Goal: Find specific page/section: Find specific page/section

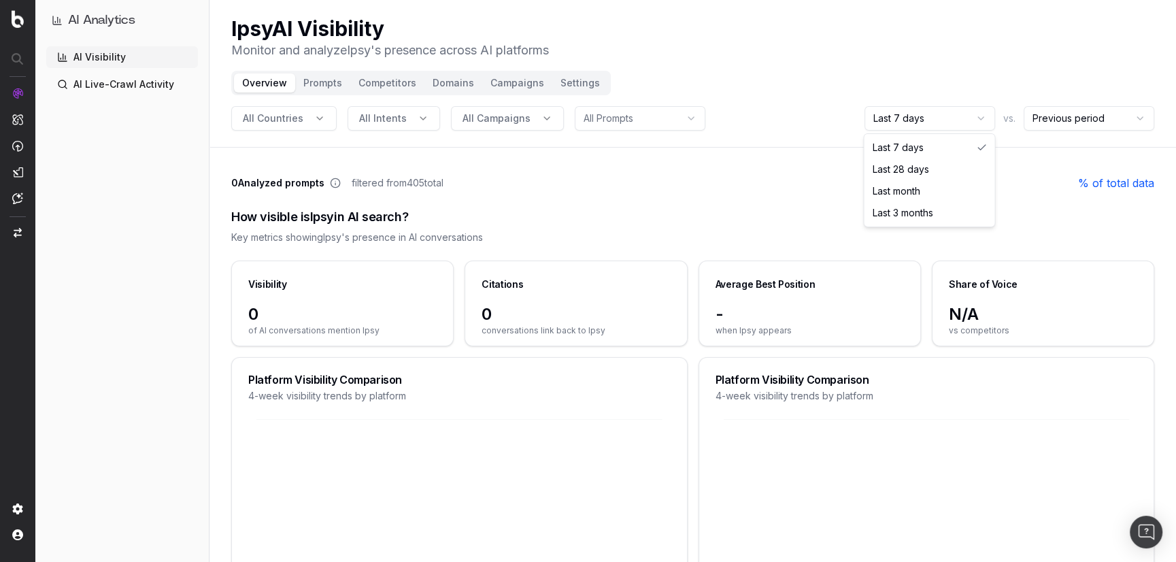
click at [929, 119] on html "AI Analytics AI Visibility AI Live-Crawl Activity Ipsy AI Visibility Monitor an…" at bounding box center [588, 281] width 1176 height 562
click at [1061, 119] on html "AI Analytics AI Visibility AI Live-Crawl Activity Ipsy AI Visibility Monitor an…" at bounding box center [588, 281] width 1176 height 562
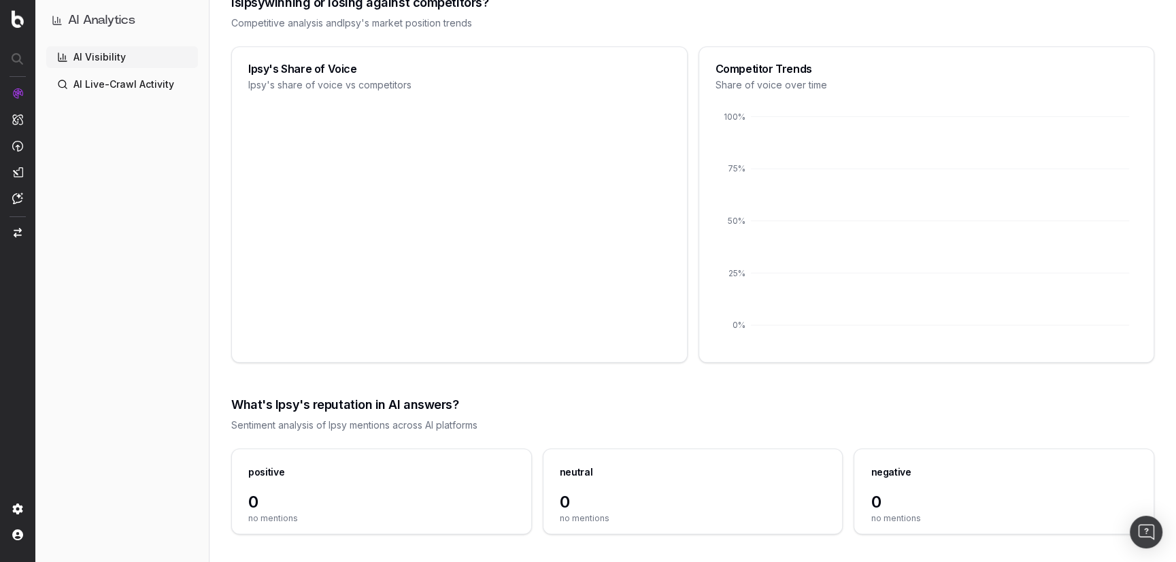
scroll to position [1249, 0]
